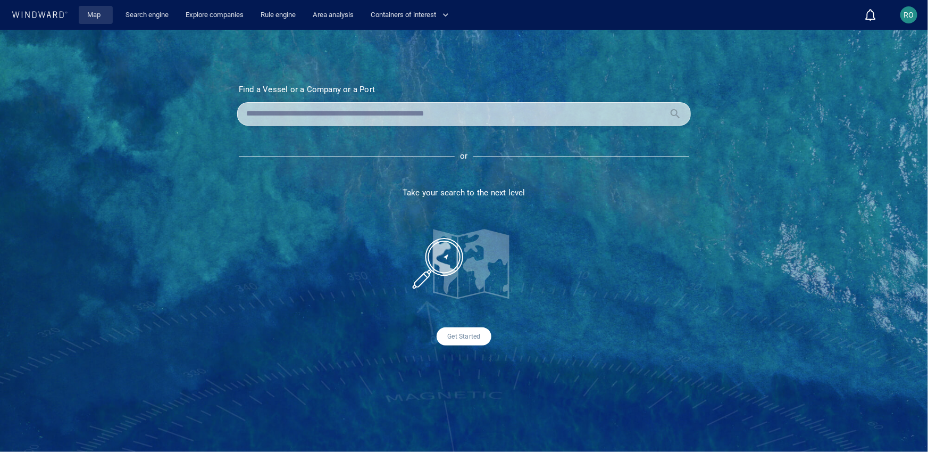
click at [98, 22] on link "Map" at bounding box center [96, 15] width 26 height 19
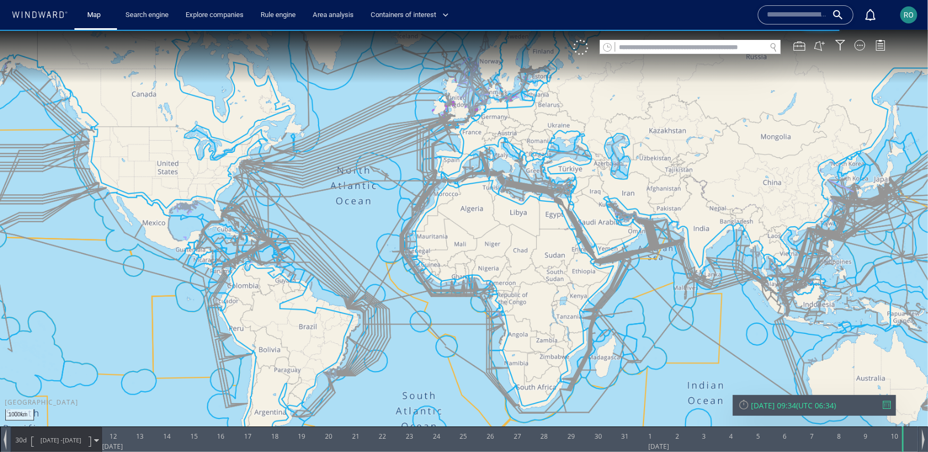
drag, startPoint x: 546, startPoint y: 179, endPoint x: 469, endPoint y: 172, distance: 77.4
click at [469, 172] on canvas "Map" at bounding box center [464, 234] width 928 height 411
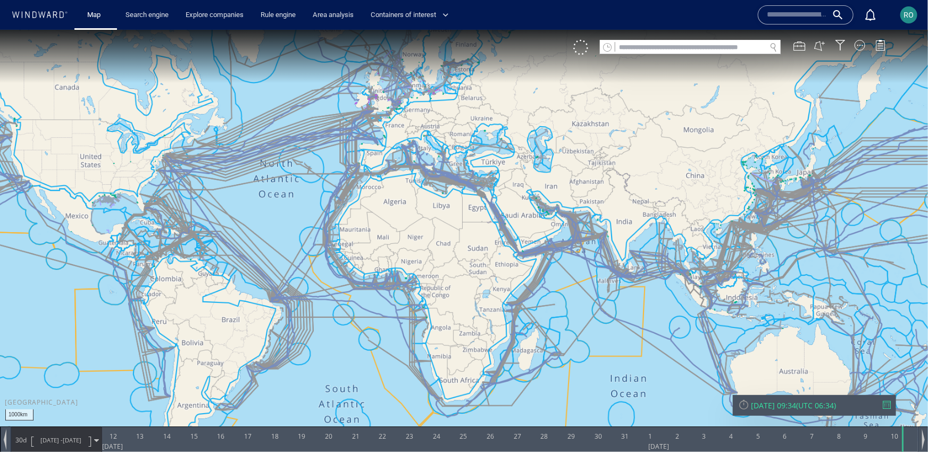
drag, startPoint x: 510, startPoint y: 181, endPoint x: 464, endPoint y: 176, distance: 46.0
click at [464, 176] on canvas "Map" at bounding box center [464, 234] width 928 height 411
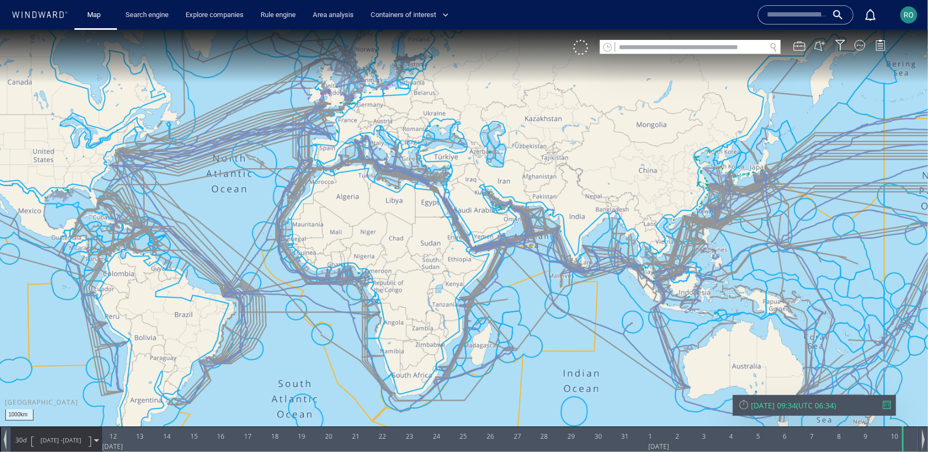
drag, startPoint x: 519, startPoint y: 201, endPoint x: 444, endPoint y: 171, distance: 80.2
click at [444, 171] on canvas "Map" at bounding box center [464, 234] width 928 height 411
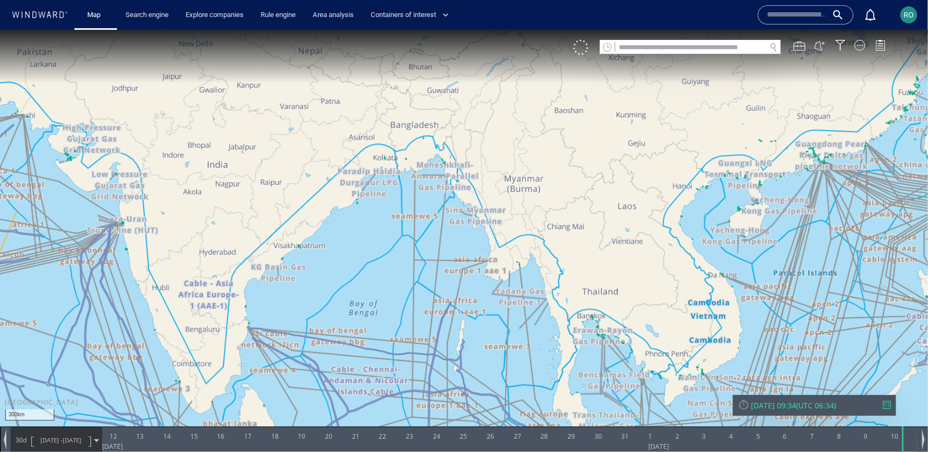
drag, startPoint x: 487, startPoint y: 187, endPoint x: 545, endPoint y: 218, distance: 65.7
click at [544, 218] on canvas "Map" at bounding box center [464, 234] width 928 height 411
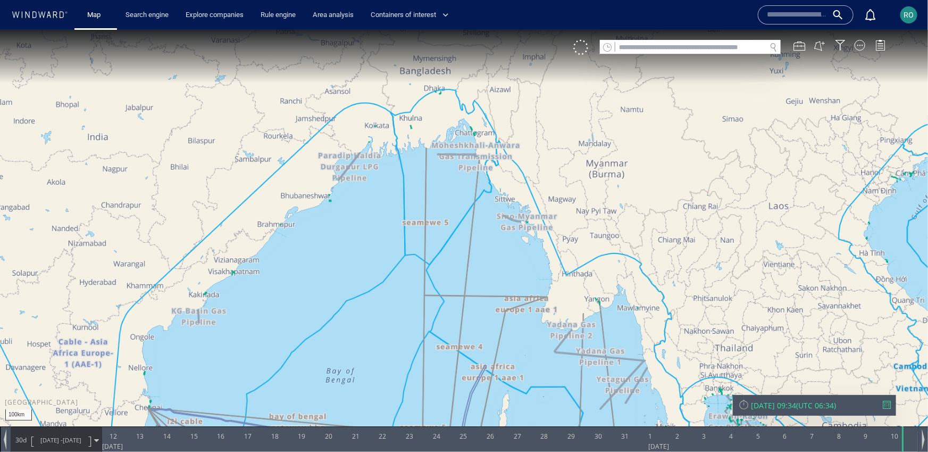
drag, startPoint x: 543, startPoint y: 244, endPoint x: 544, endPoint y: 215, distance: 28.7
click at [544, 215] on canvas "Map" at bounding box center [464, 234] width 928 height 411
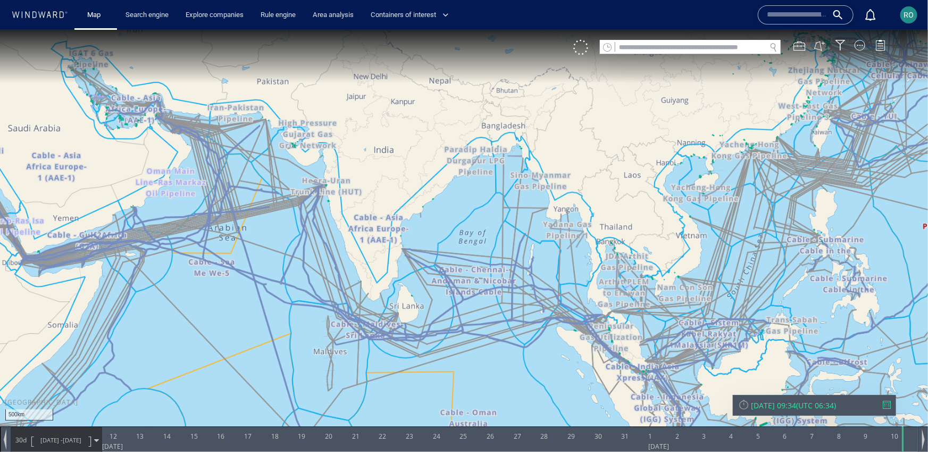
drag, startPoint x: 544, startPoint y: 215, endPoint x: 551, endPoint y: 166, distance: 49.5
click at [551, 167] on canvas "Map" at bounding box center [464, 234] width 928 height 411
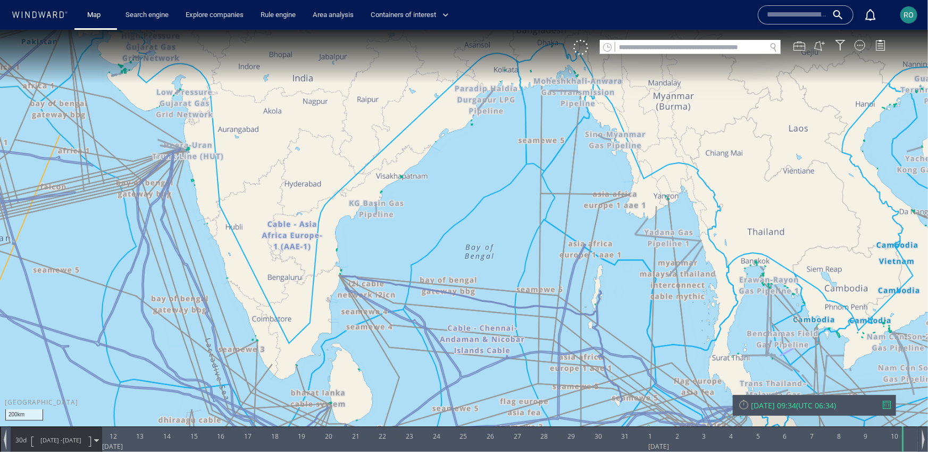
drag, startPoint x: 477, startPoint y: 193, endPoint x: 535, endPoint y: 121, distance: 92.3
click at [535, 121] on canvas "Map" at bounding box center [464, 234] width 928 height 411
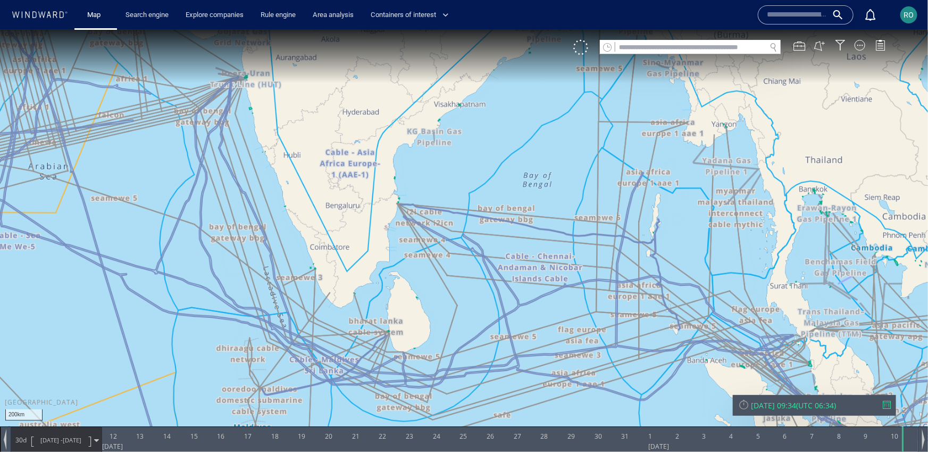
drag, startPoint x: 535, startPoint y: 121, endPoint x: 368, endPoint y: 53, distance: 180.4
click at [368, 53] on canvas "Map" at bounding box center [464, 234] width 928 height 411
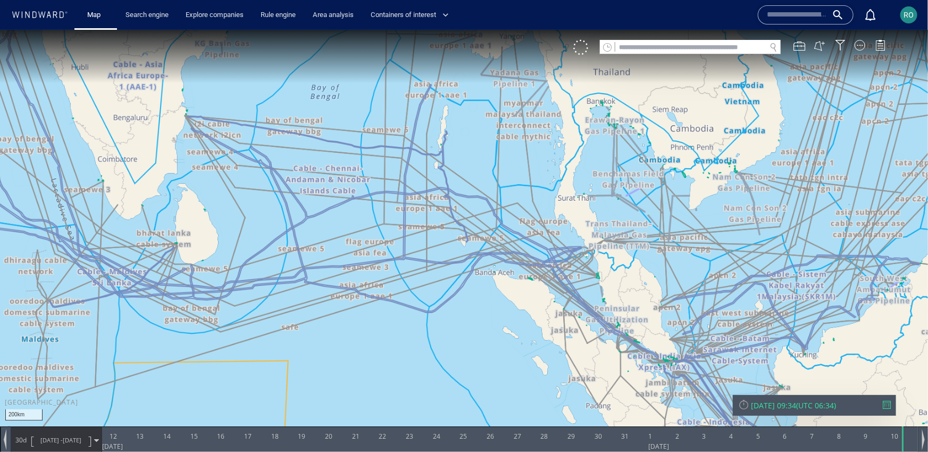
drag, startPoint x: 521, startPoint y: 145, endPoint x: 471, endPoint y: 148, distance: 49.6
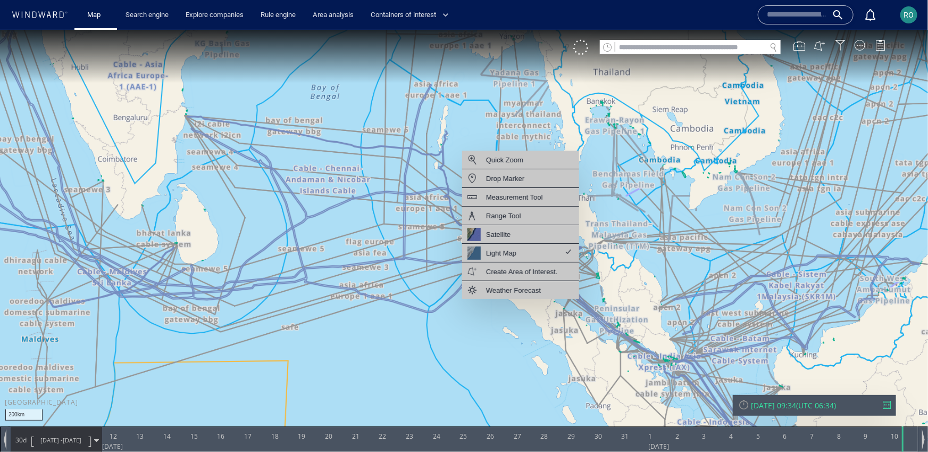
click at [666, 149] on canvas "Map" at bounding box center [464, 234] width 928 height 411
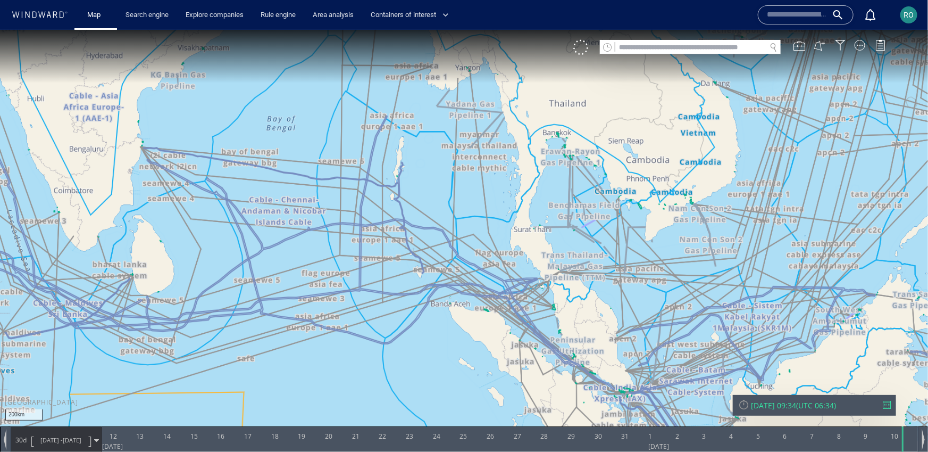
drag, startPoint x: 696, startPoint y: 155, endPoint x: 649, endPoint y: 189, distance: 57.9
click at [649, 189] on canvas "Map" at bounding box center [464, 234] width 928 height 411
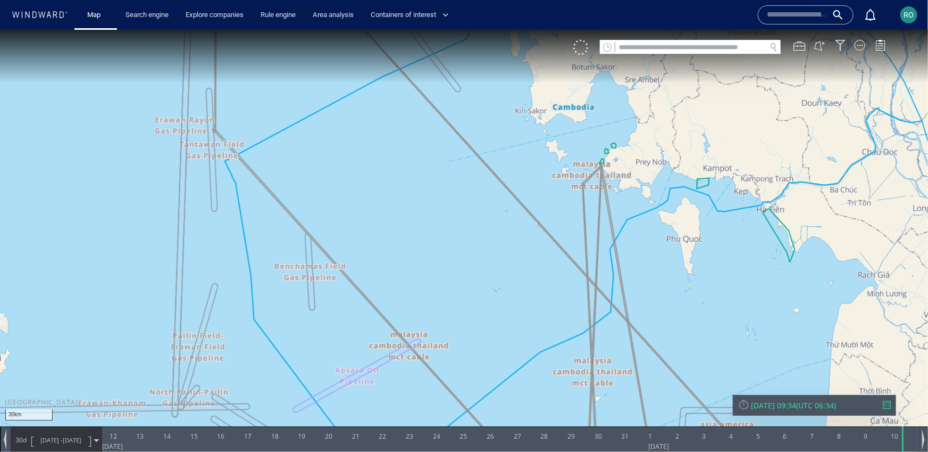
drag, startPoint x: 585, startPoint y: 144, endPoint x: 611, endPoint y: 194, distance: 56.4
click at [611, 194] on canvas "Map" at bounding box center [464, 234] width 928 height 411
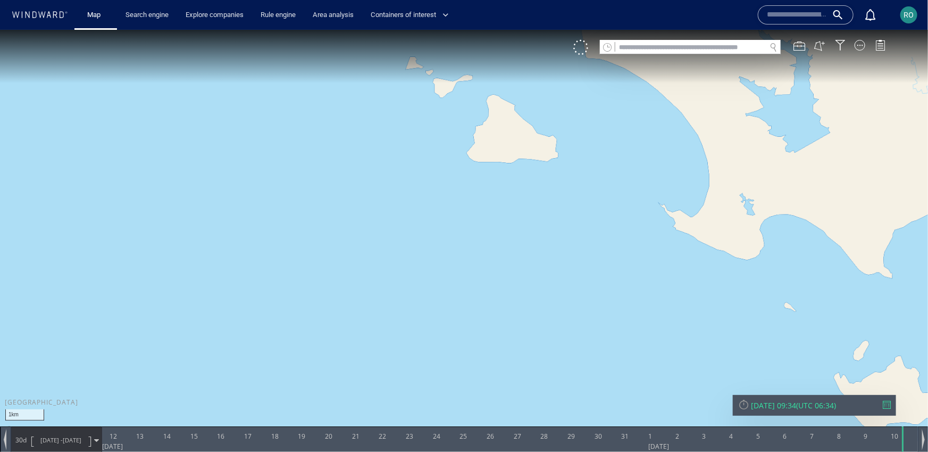
drag, startPoint x: 572, startPoint y: 168, endPoint x: 532, endPoint y: 252, distance: 93.3
click at [532, 252] on canvas "Map" at bounding box center [464, 234] width 928 height 411
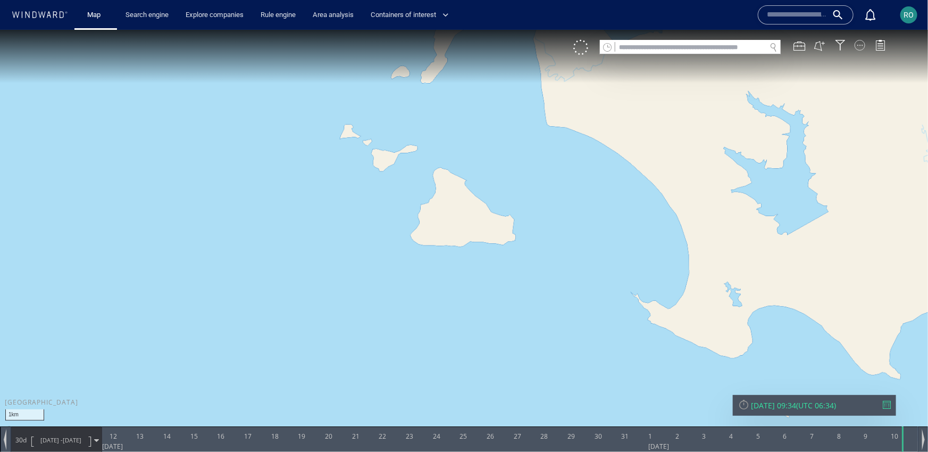
click at [862, 45] on div at bounding box center [860, 44] width 11 height 11
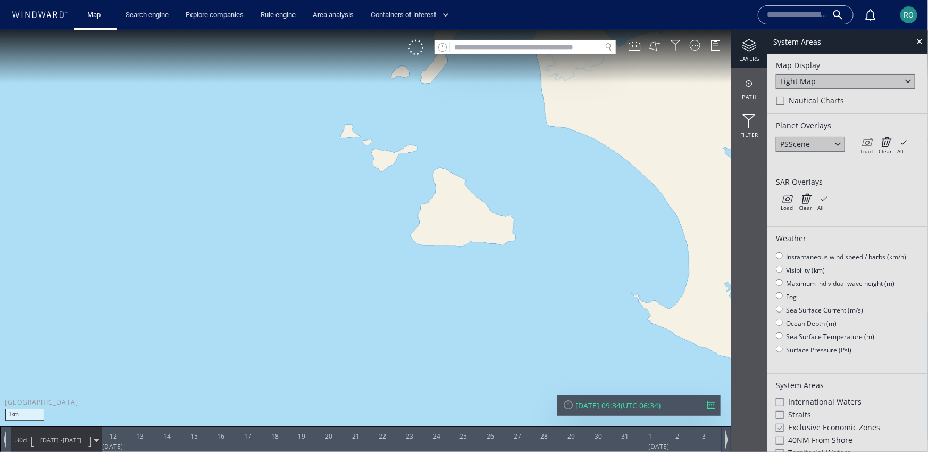
click at [870, 143] on icon at bounding box center [867, 141] width 12 height 11
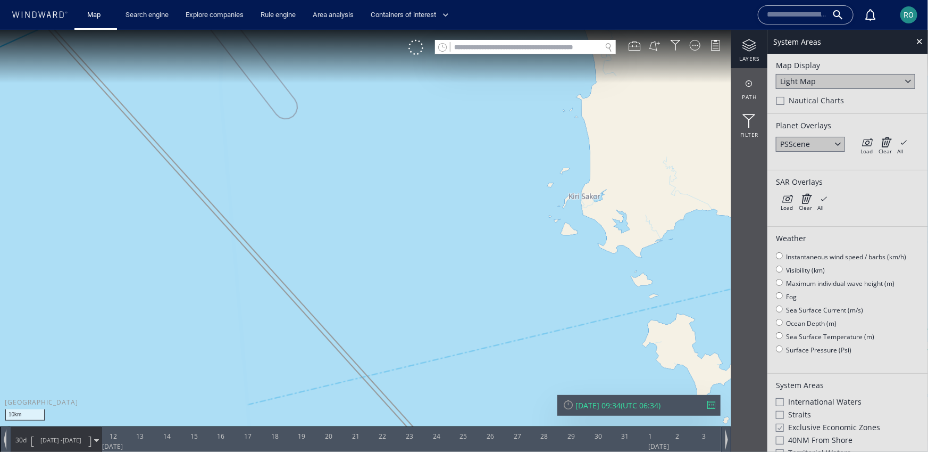
drag, startPoint x: 590, startPoint y: 232, endPoint x: 631, endPoint y: 134, distance: 106.4
click at [631, 135] on canvas "Map" at bounding box center [464, 234] width 928 height 411
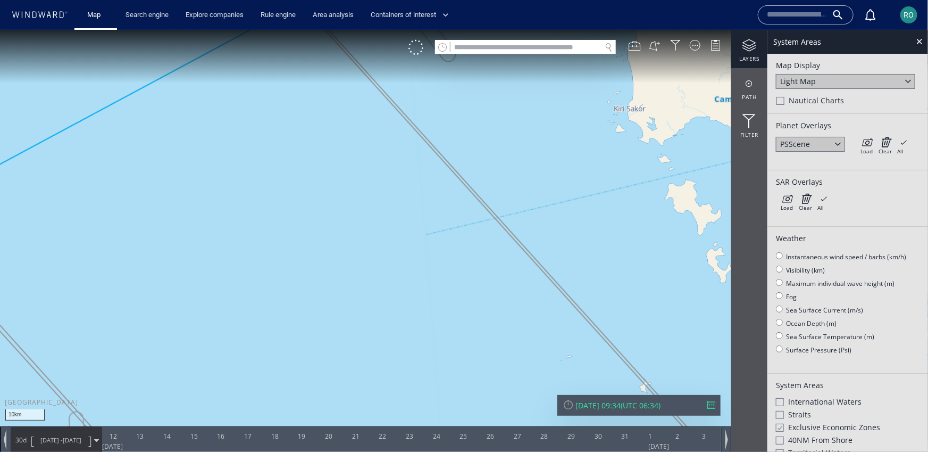
drag, startPoint x: 382, startPoint y: 261, endPoint x: 559, endPoint y: 235, distance: 178.0
click at [559, 235] on canvas "Map" at bounding box center [464, 234] width 928 height 411
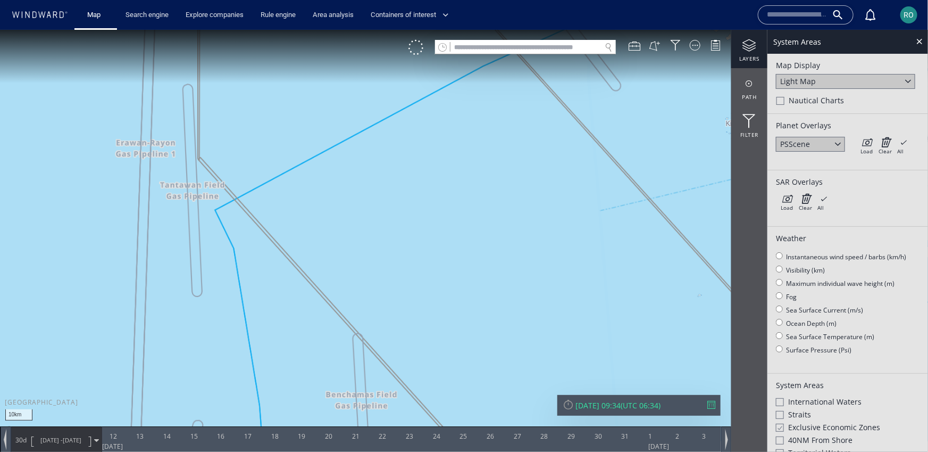
drag, startPoint x: 372, startPoint y: 292, endPoint x: 605, endPoint y: 267, distance: 234.9
click at [604, 267] on canvas "Map" at bounding box center [464, 234] width 928 height 411
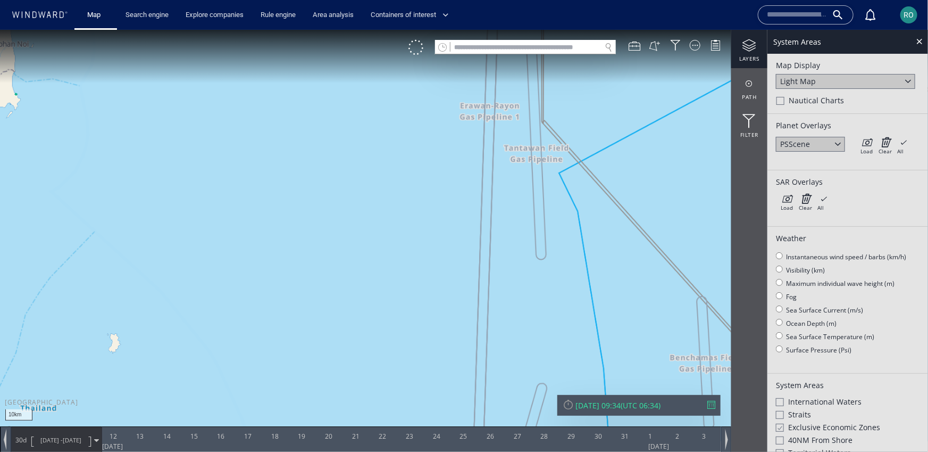
drag, startPoint x: 372, startPoint y: 287, endPoint x: 517, endPoint y: 234, distance: 154.0
click at [517, 234] on canvas "Map" at bounding box center [464, 234] width 928 height 411
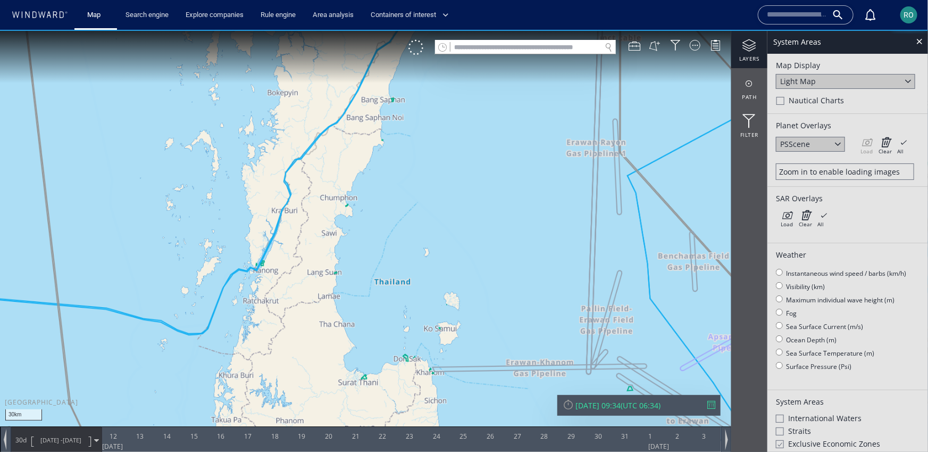
drag, startPoint x: 389, startPoint y: 272, endPoint x: 431, endPoint y: 268, distance: 42.2
click at [431, 268] on canvas "Map" at bounding box center [464, 234] width 928 height 411
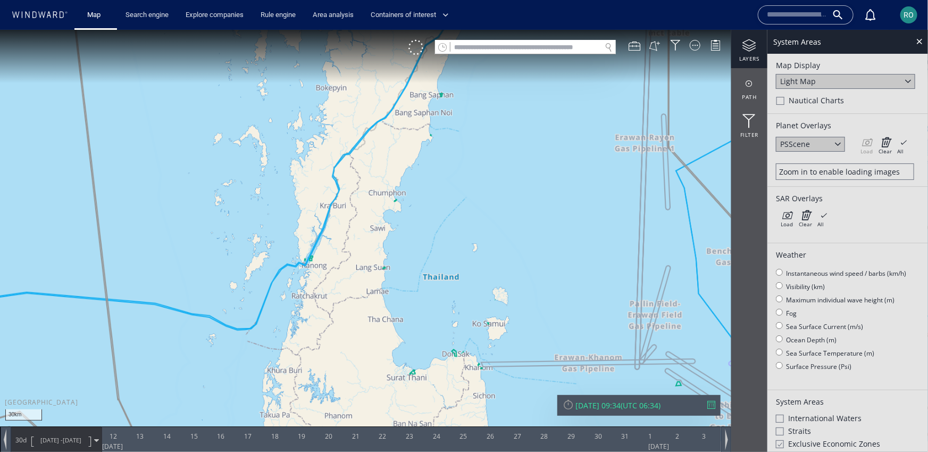
click at [621, 407] on div "[DATE] 09:34" at bounding box center [598, 404] width 45 height 10
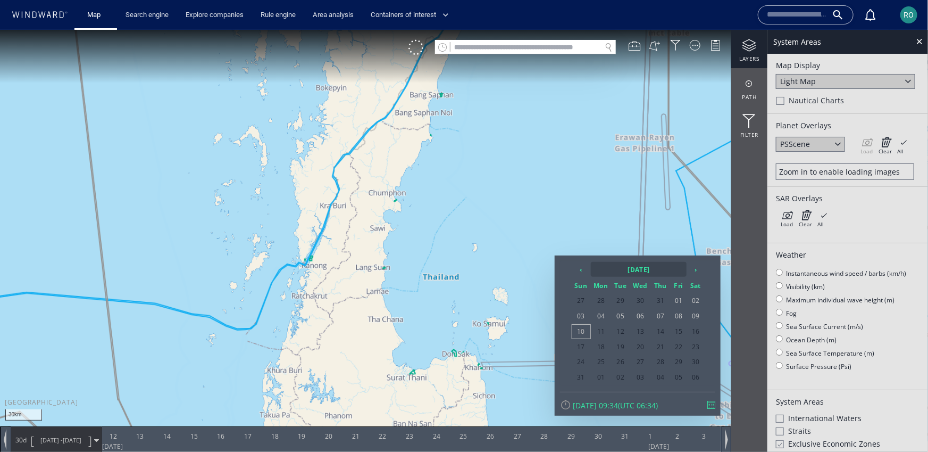
click at [628, 270] on th "[DATE]" at bounding box center [639, 268] width 96 height 15
click at [628, 270] on th "2025" at bounding box center [633, 268] width 82 height 15
click at [612, 298] on span "2021" at bounding box center [619, 294] width 26 height 29
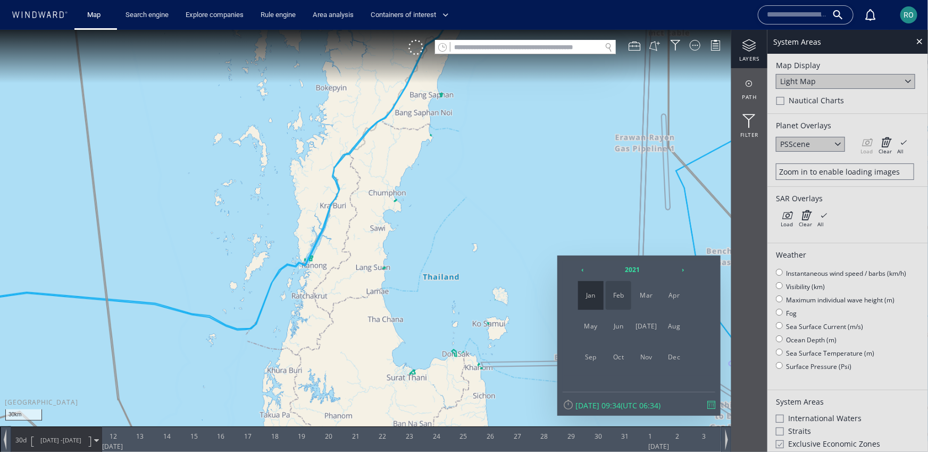
click at [621, 305] on span "Feb" at bounding box center [619, 294] width 26 height 29
click at [621, 305] on span "02" at bounding box center [621, 300] width 18 height 14
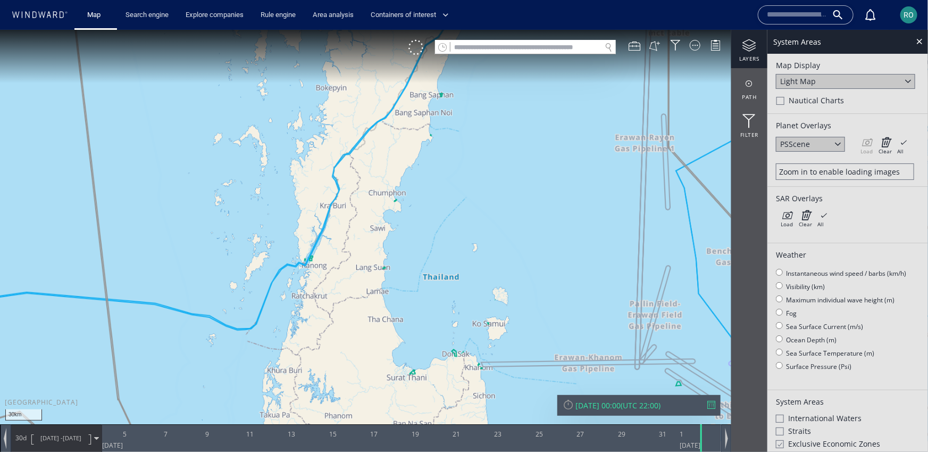
drag, startPoint x: 495, startPoint y: 299, endPoint x: 519, endPoint y: 328, distance: 37.0
click at [519, 328] on canvas "Map" at bounding box center [464, 234] width 928 height 411
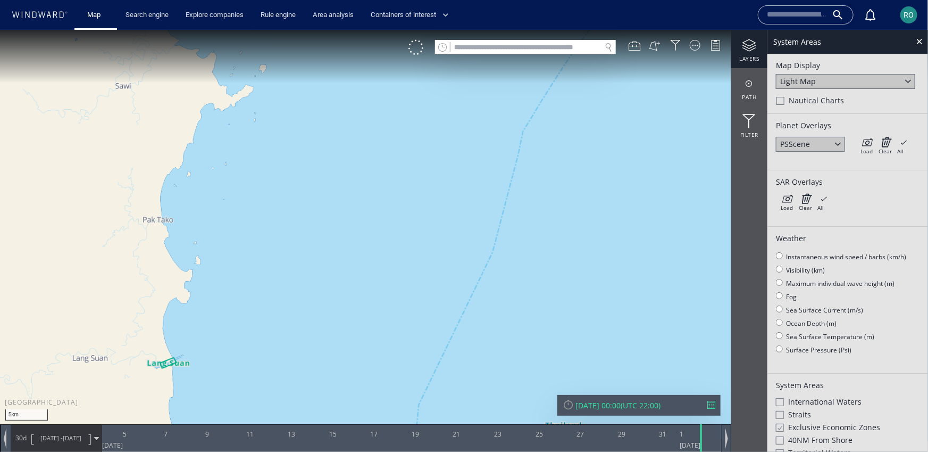
drag, startPoint x: 335, startPoint y: 260, endPoint x: 415, endPoint y: 276, distance: 82.4
click at [415, 276] on canvas "Map" at bounding box center [464, 234] width 928 height 411
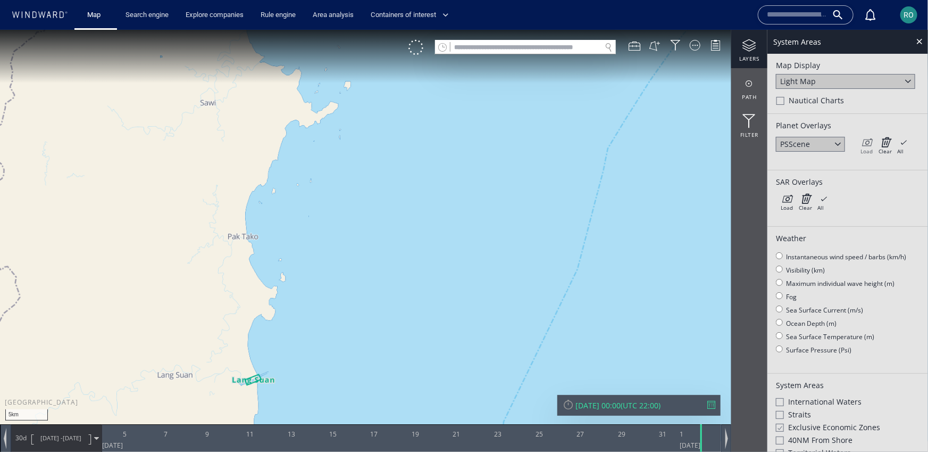
click at [872, 137] on icon at bounding box center [867, 141] width 12 height 11
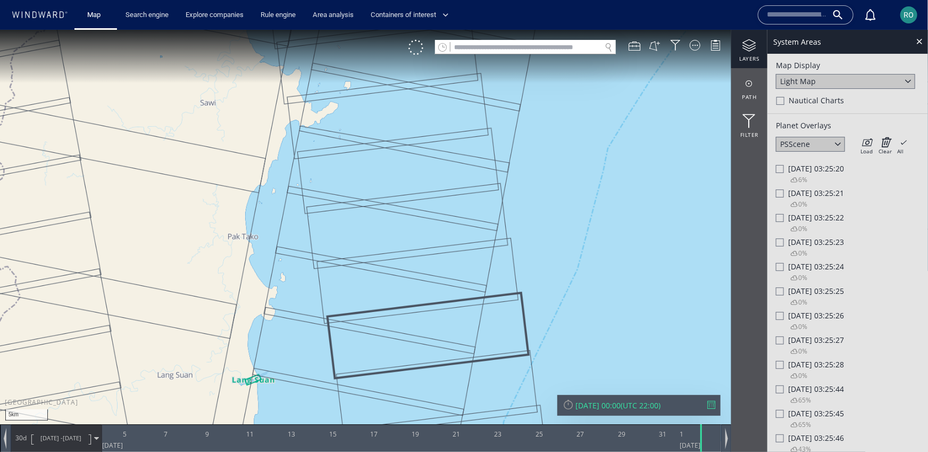
click at [781, 220] on div at bounding box center [780, 217] width 8 height 8
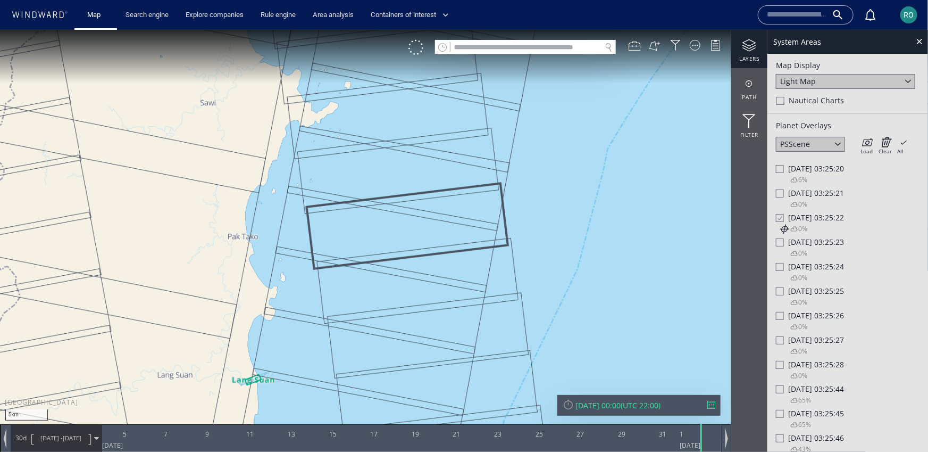
click at [781, 269] on div at bounding box center [780, 266] width 8 height 8
click at [786, 278] on icon at bounding box center [783, 277] width 11 height 11
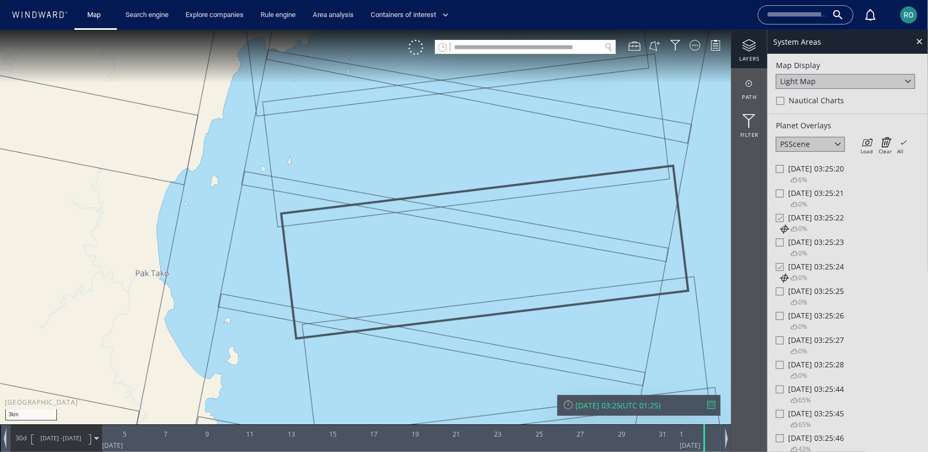
click at [784, 267] on div at bounding box center [780, 266] width 8 height 9
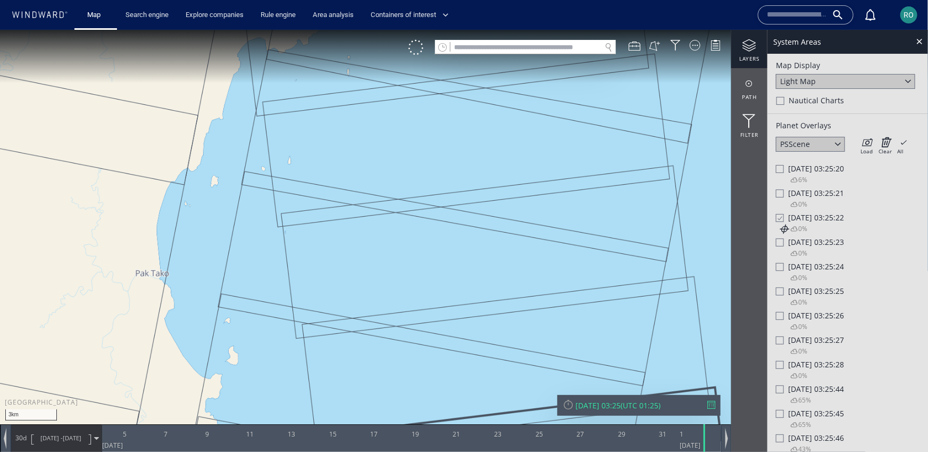
click at [781, 214] on div at bounding box center [780, 217] width 8 height 9
click at [910, 6] on div "RO" at bounding box center [909, 14] width 17 height 17
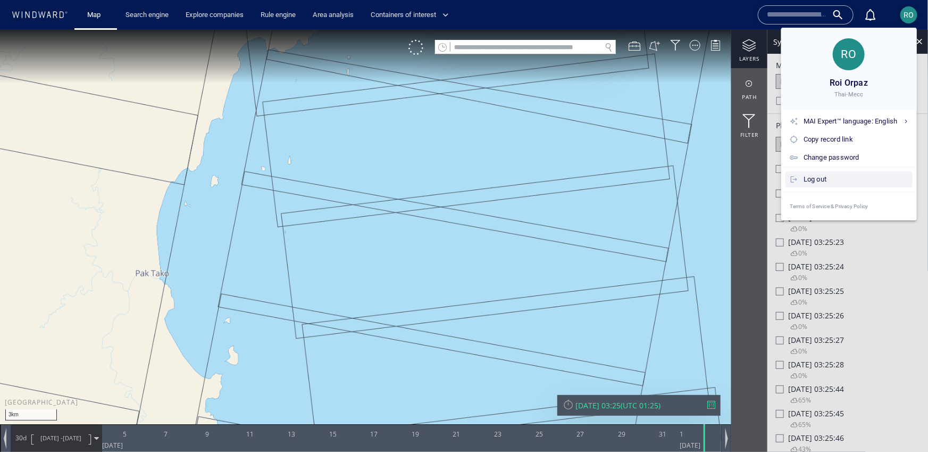
click at [822, 172] on div "Log out" at bounding box center [849, 179] width 127 height 16
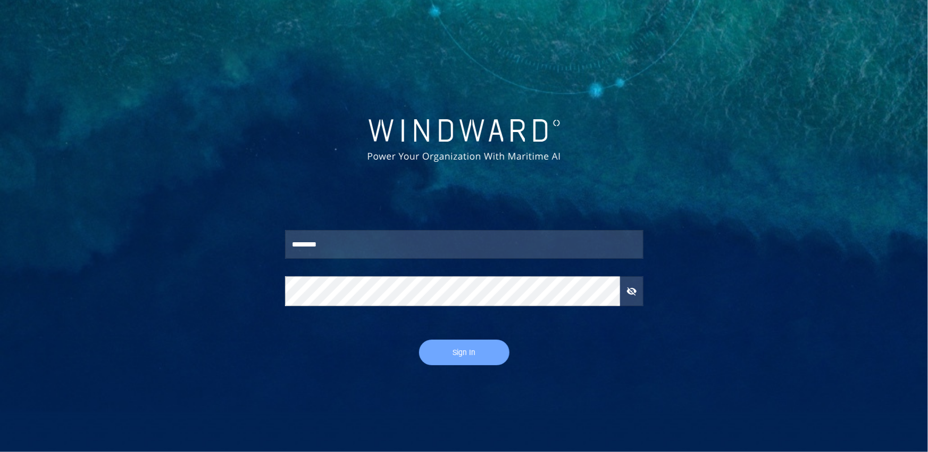
click at [478, 351] on span "Sign In" at bounding box center [464, 352] width 69 height 13
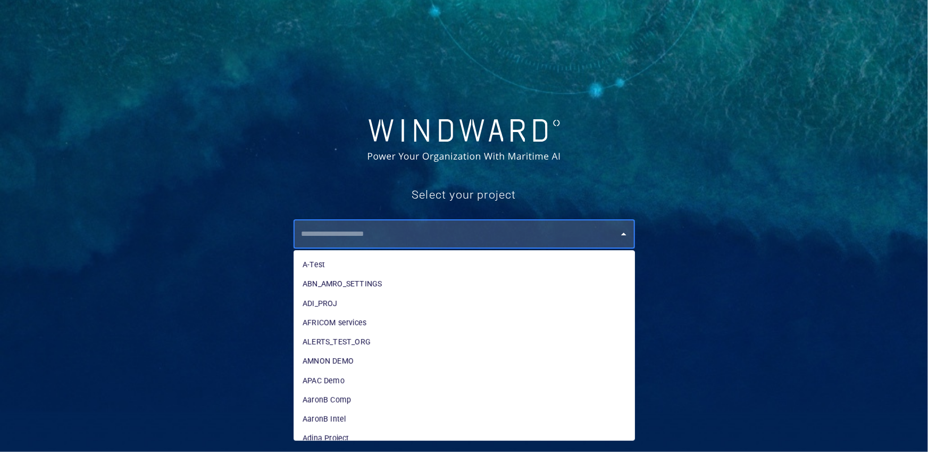
click at [389, 236] on input "text" at bounding box center [466, 233] width 337 height 19
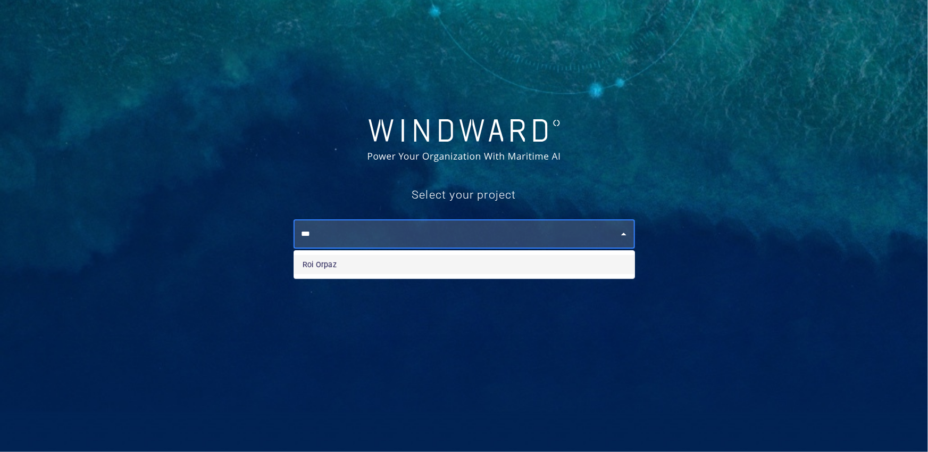
click at [329, 261] on li "Roi Orpaz" at bounding box center [464, 264] width 340 height 19
type input "*********"
